Goal: Navigation & Orientation: Find specific page/section

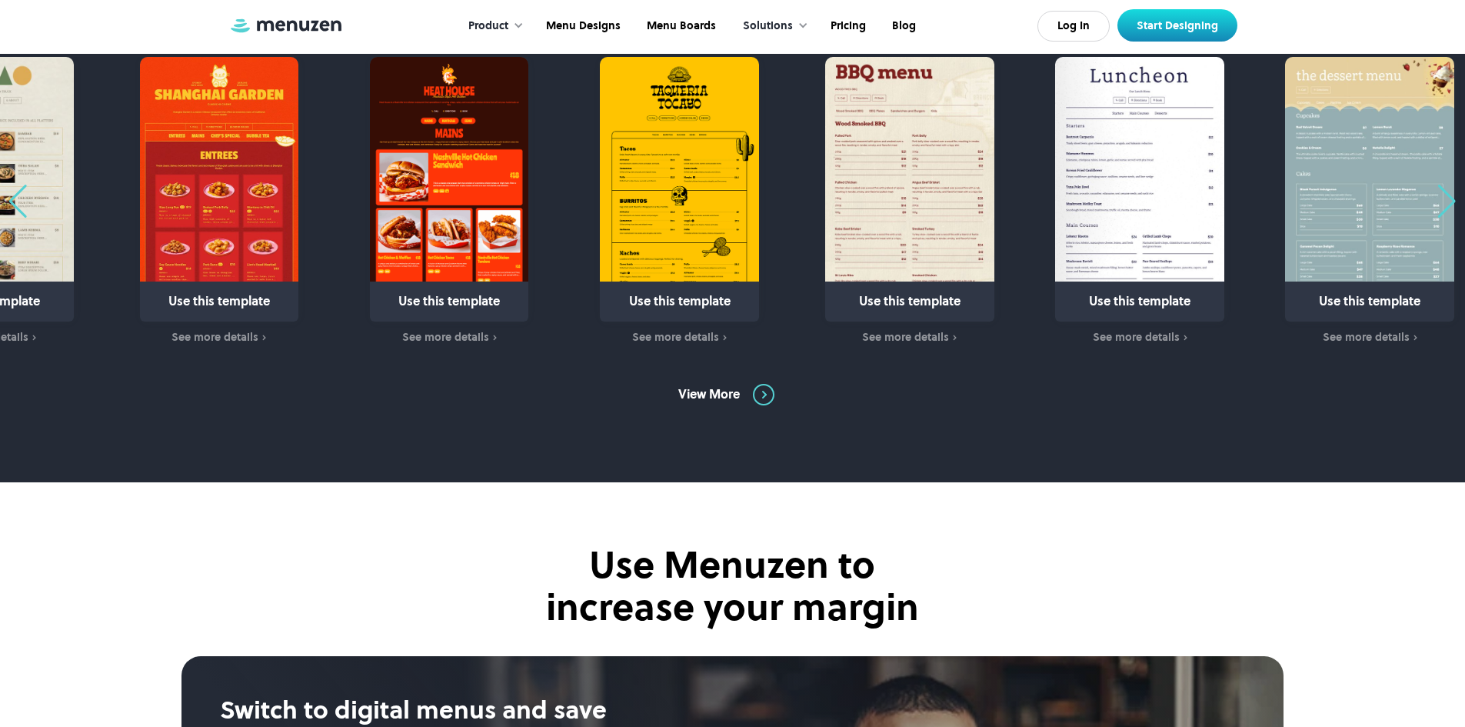
scroll to position [769, 0]
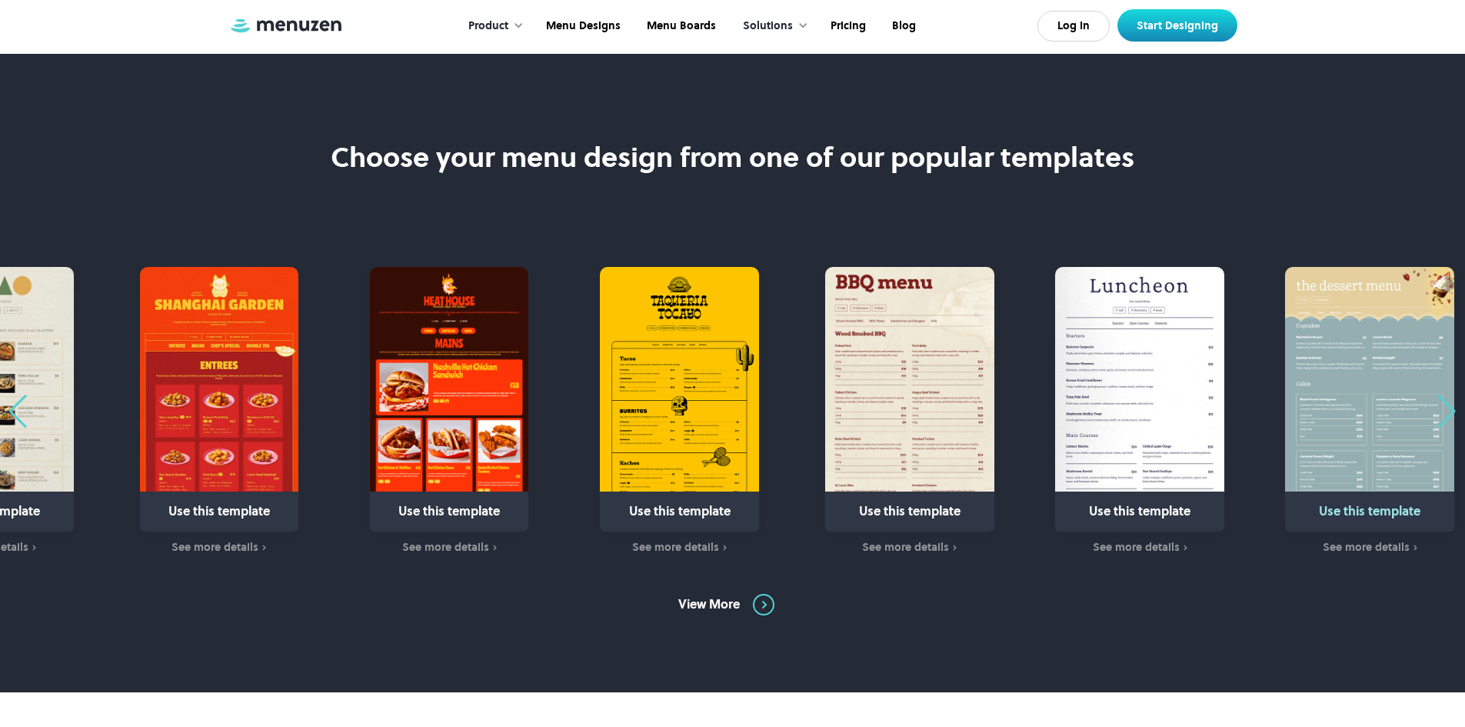
click at [1443, 410] on div "Next slide" at bounding box center [1447, 412] width 21 height 34
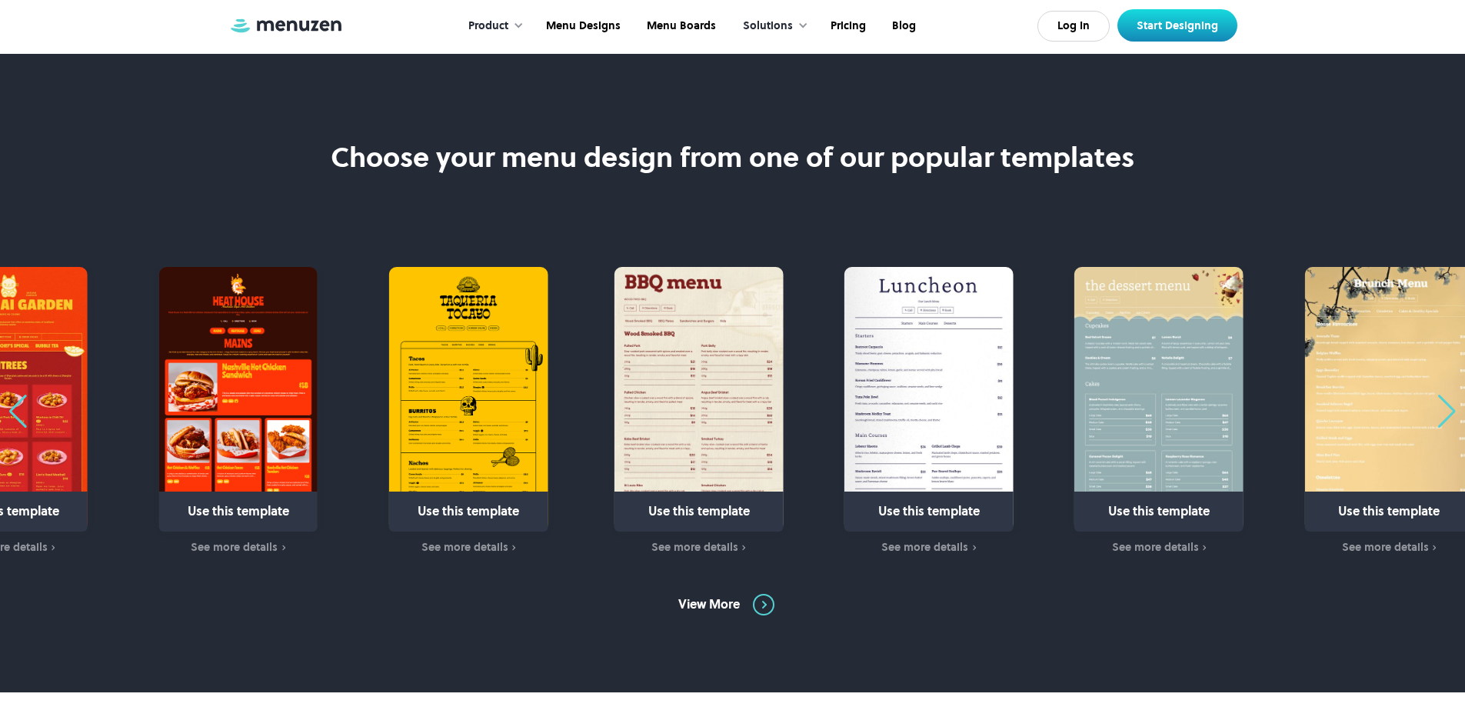
click at [1442, 413] on div "Next slide" at bounding box center [1447, 412] width 21 height 34
click at [1454, 418] on div "Next slide" at bounding box center [1447, 412] width 21 height 34
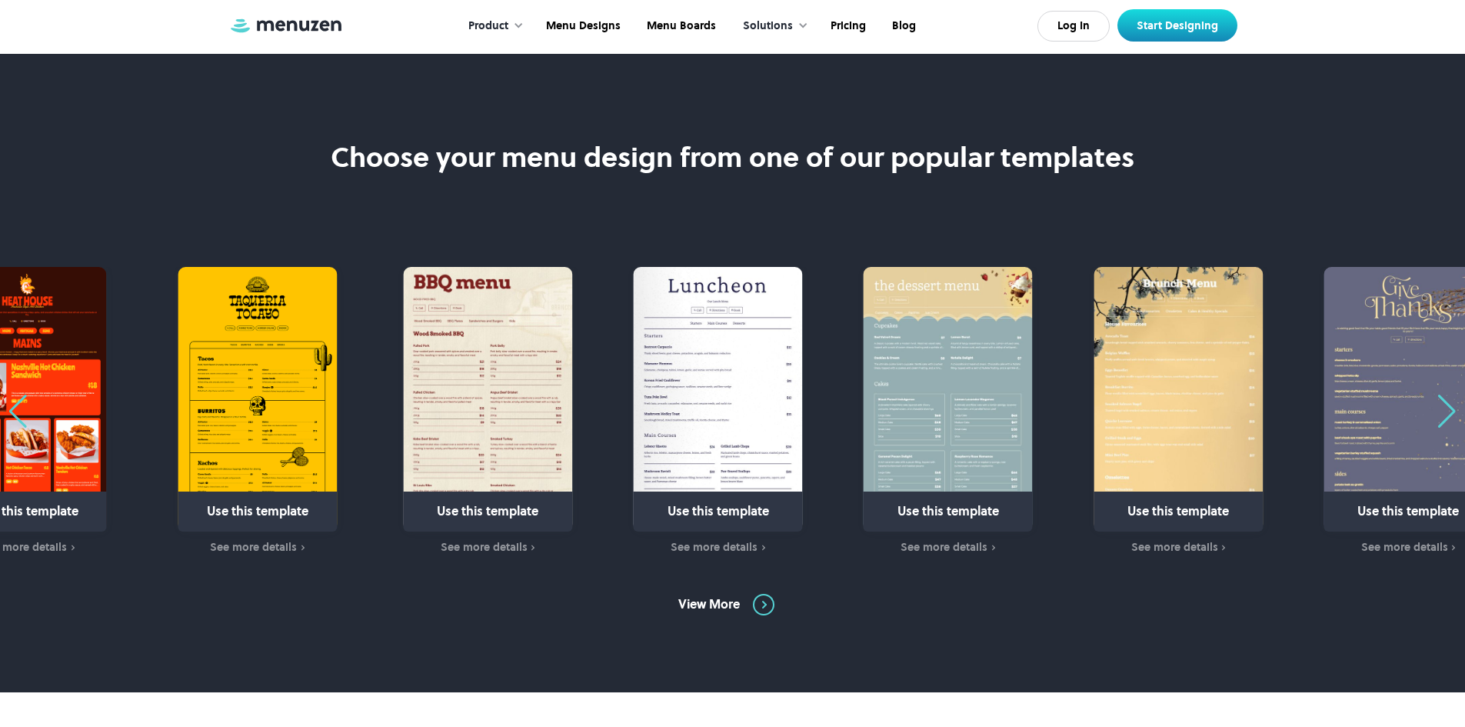
click at [1452, 416] on div "Next slide" at bounding box center [1447, 412] width 21 height 34
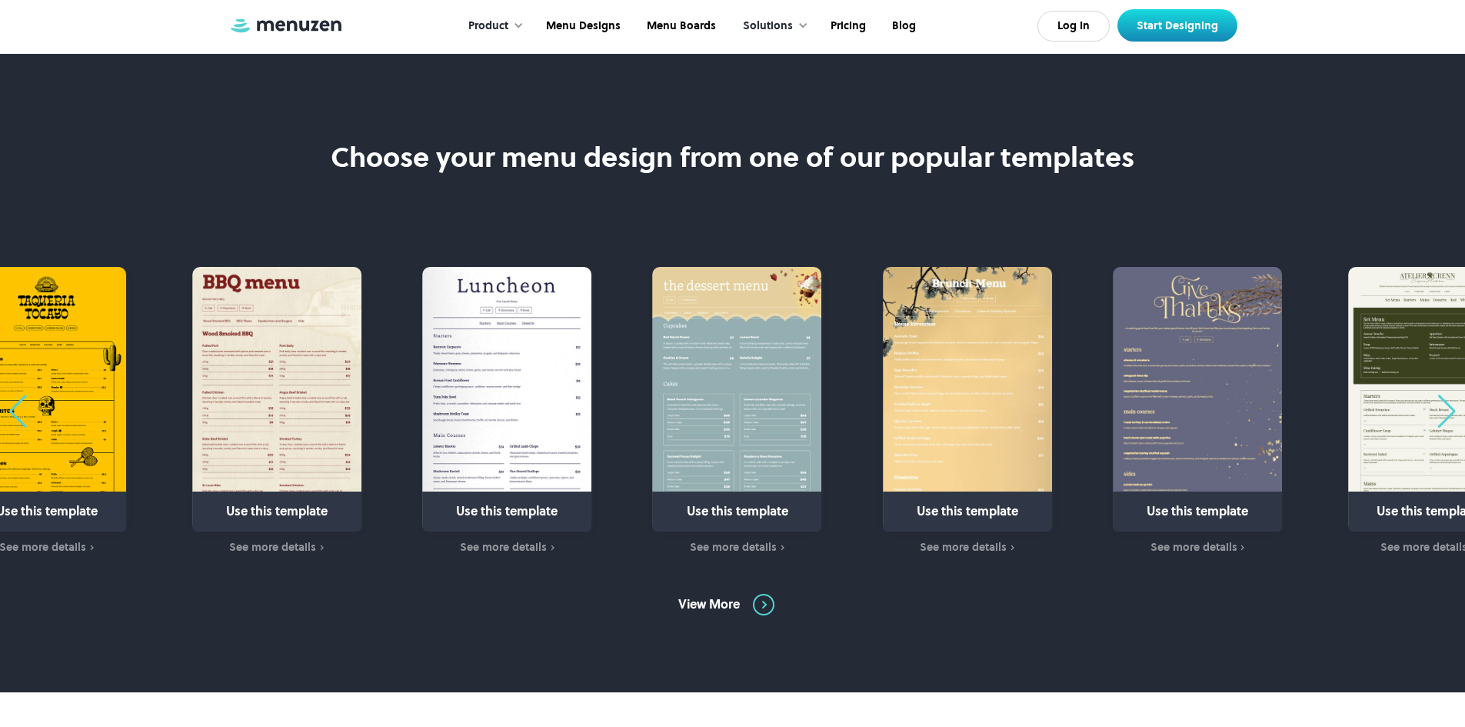
click at [1452, 416] on div "Next slide" at bounding box center [1447, 412] width 21 height 34
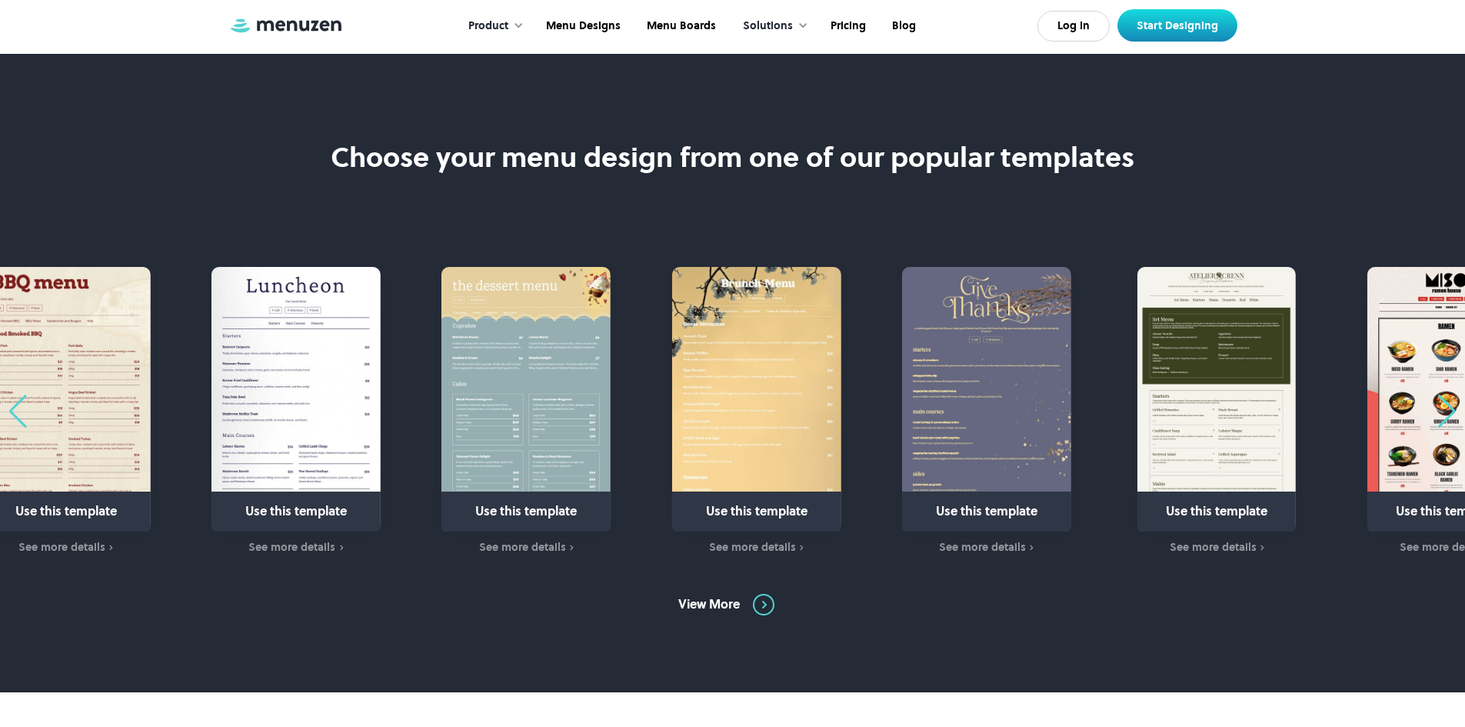
click at [1452, 416] on div "Next slide" at bounding box center [1447, 412] width 21 height 34
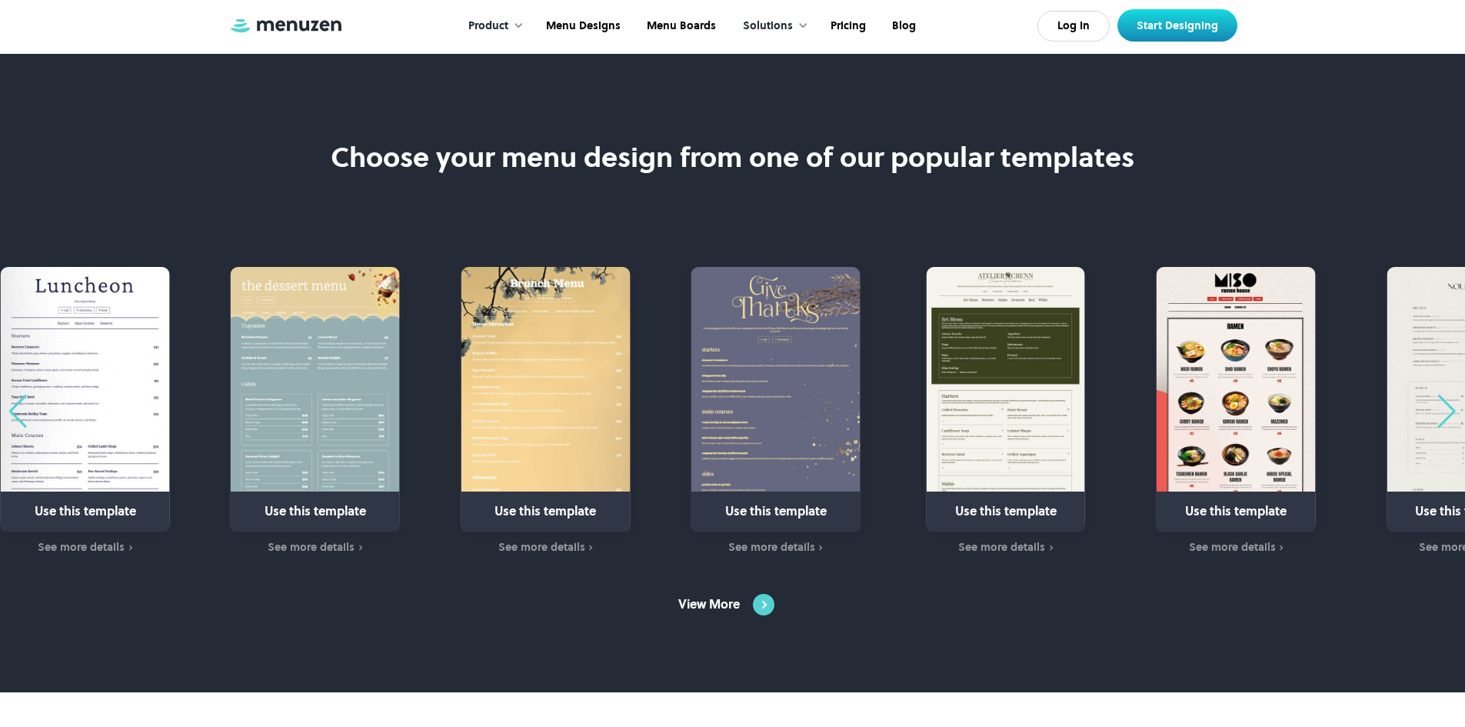
click at [771, 605] on img at bounding box center [764, 605] width 22 height 22
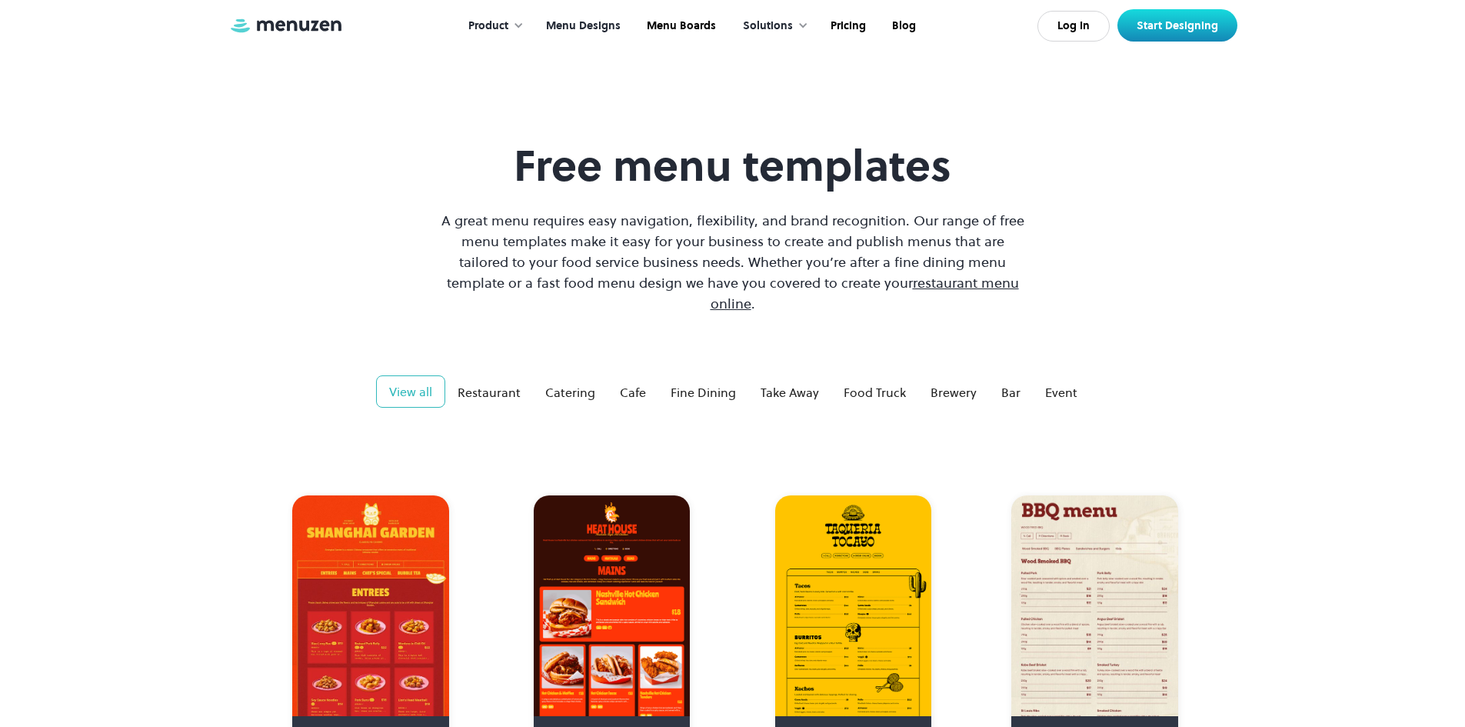
click at [599, 18] on link "Menu Designs" at bounding box center [582, 26] width 101 height 48
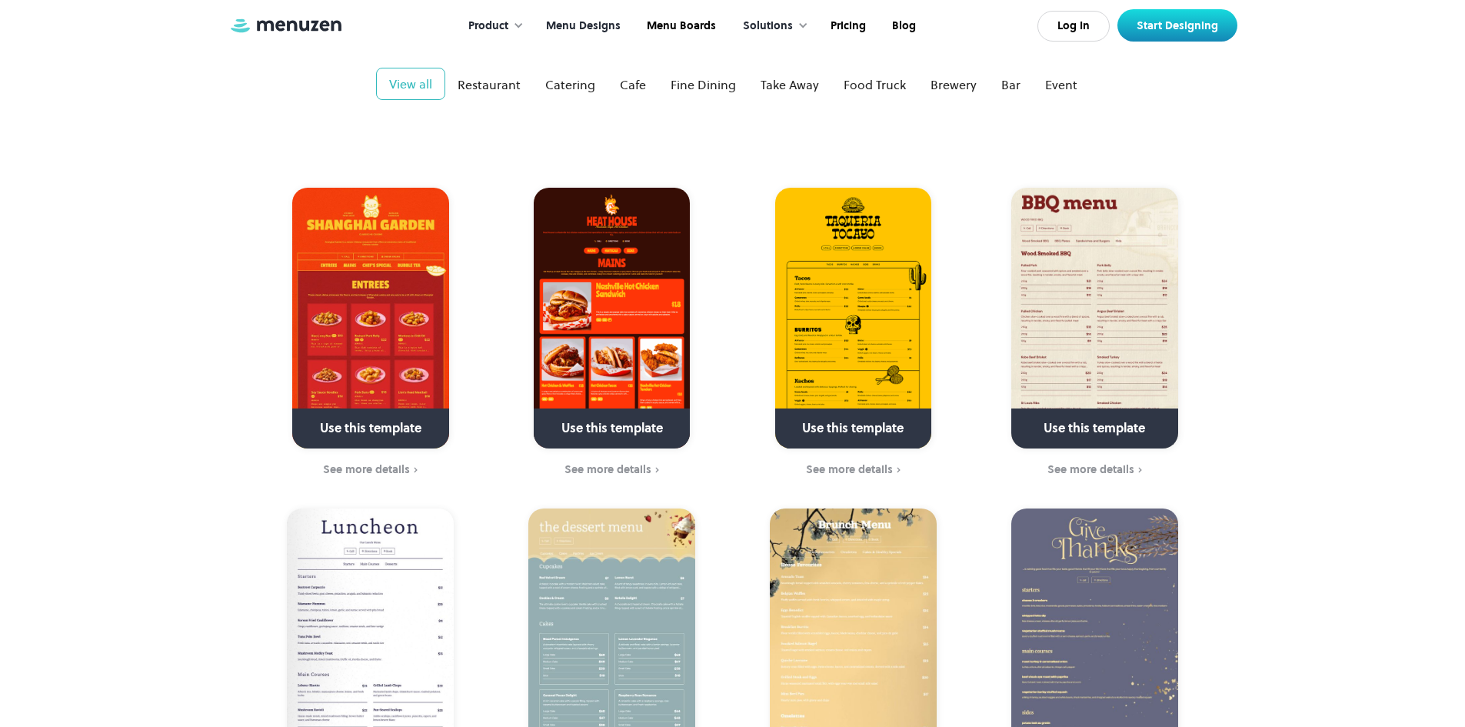
scroll to position [154, 0]
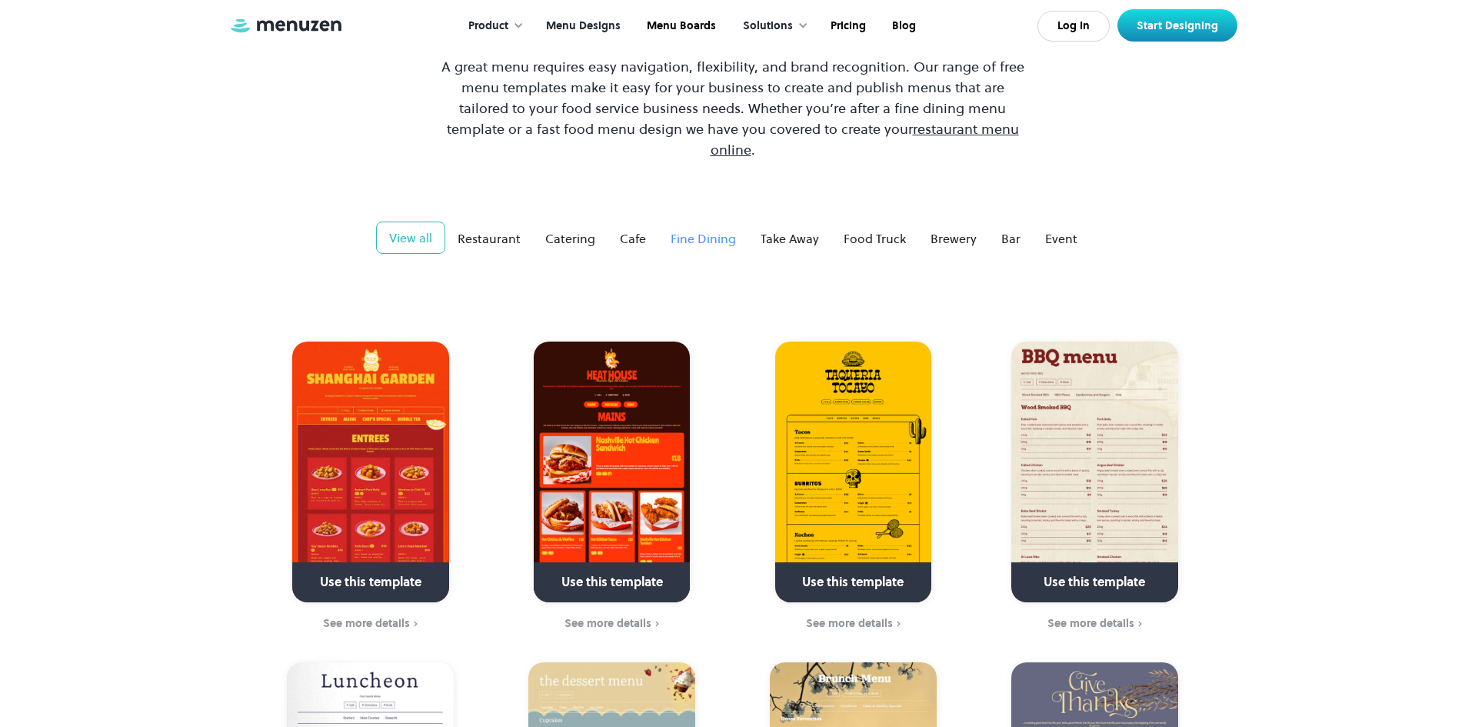
click at [725, 229] on div "Fine Dining" at bounding box center [703, 238] width 65 height 18
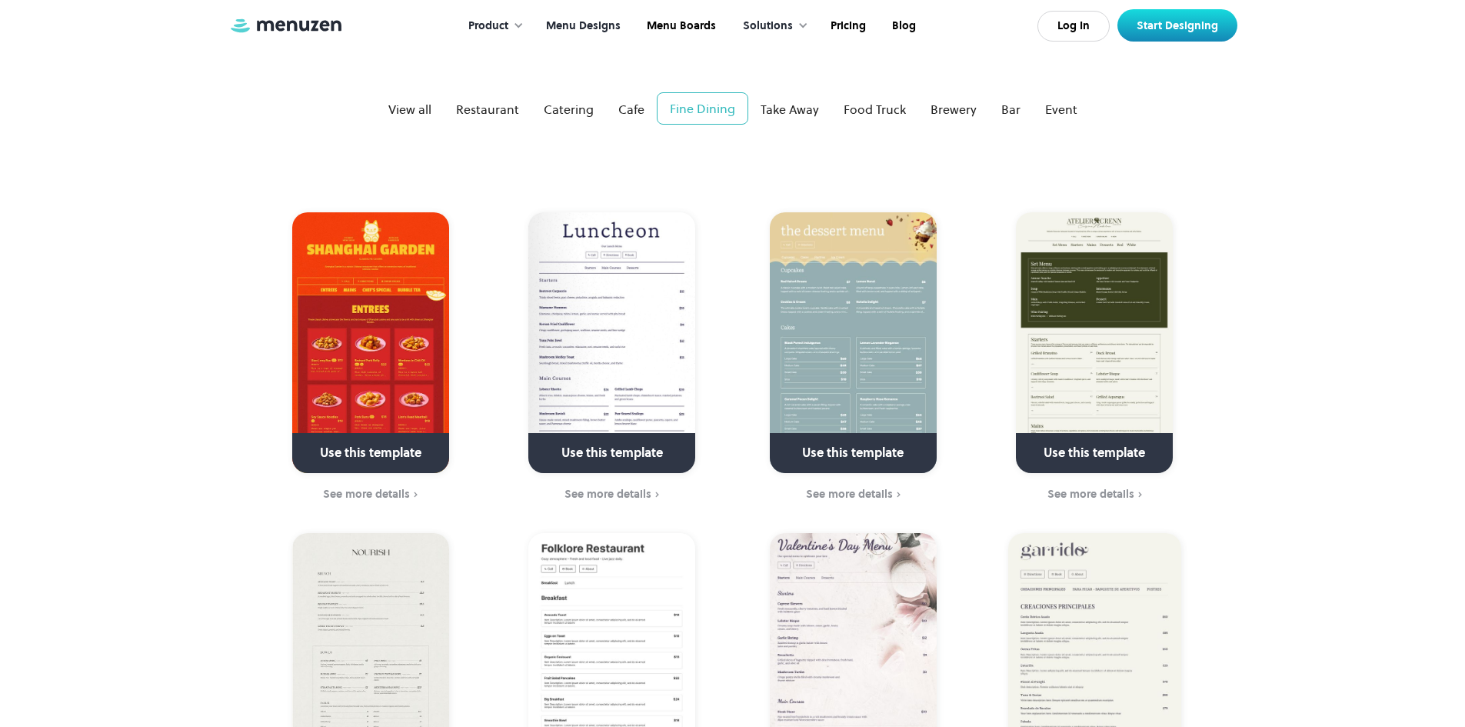
scroll to position [308, 0]
